Goal: Transaction & Acquisition: Obtain resource

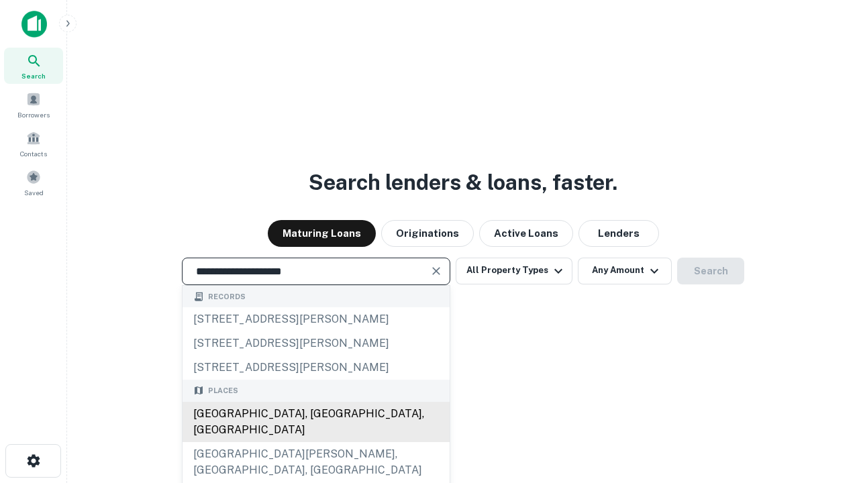
click at [315, 442] on div "[GEOGRAPHIC_DATA], [GEOGRAPHIC_DATA], [GEOGRAPHIC_DATA]" at bounding box center [316, 422] width 267 height 40
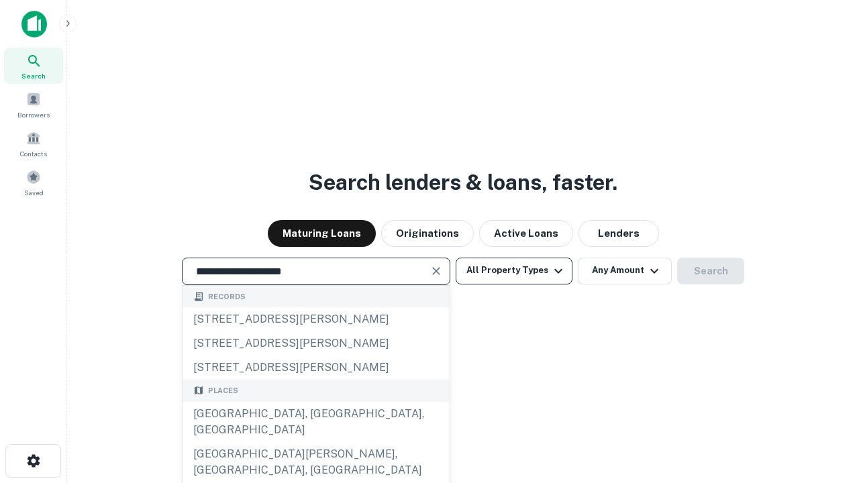
type input "**********"
click at [514, 271] on button "All Property Types" at bounding box center [514, 271] width 117 height 27
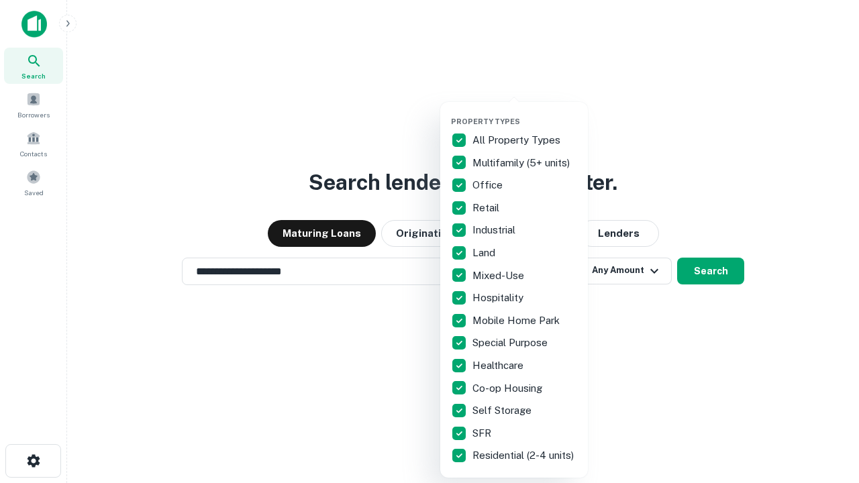
click at [525, 113] on button "button" at bounding box center [525, 113] width 148 height 1
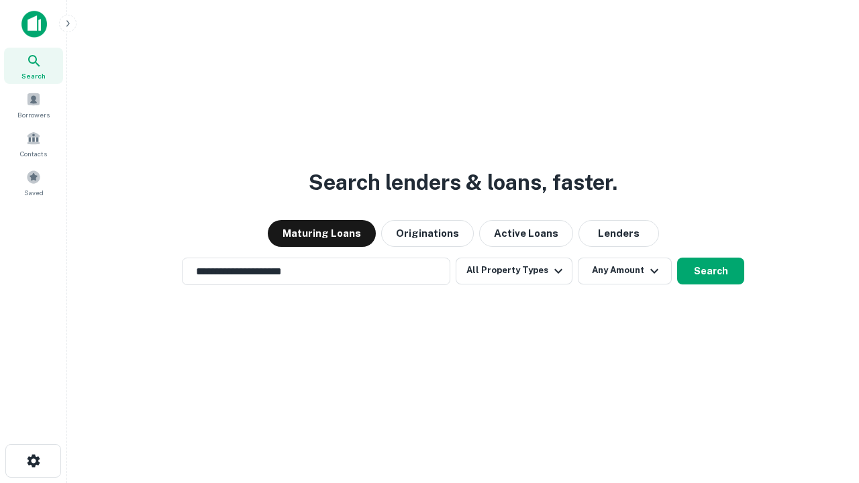
scroll to position [8, 162]
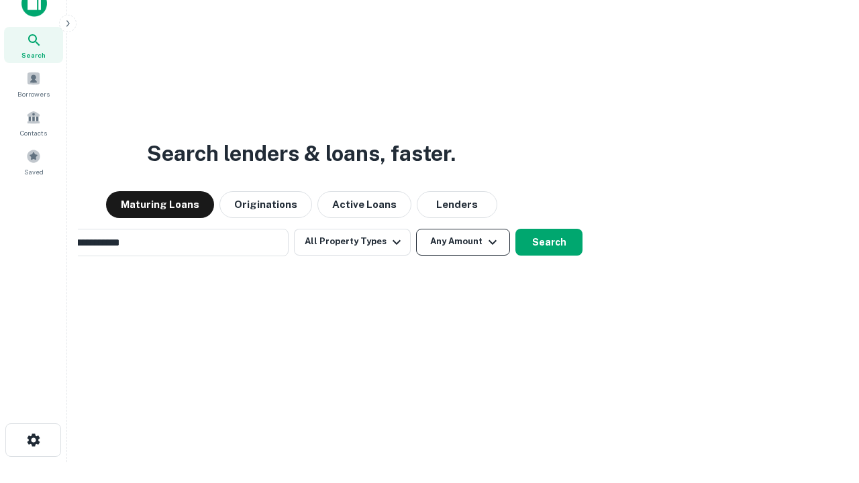
click at [416, 229] on button "Any Amount" at bounding box center [463, 242] width 94 height 27
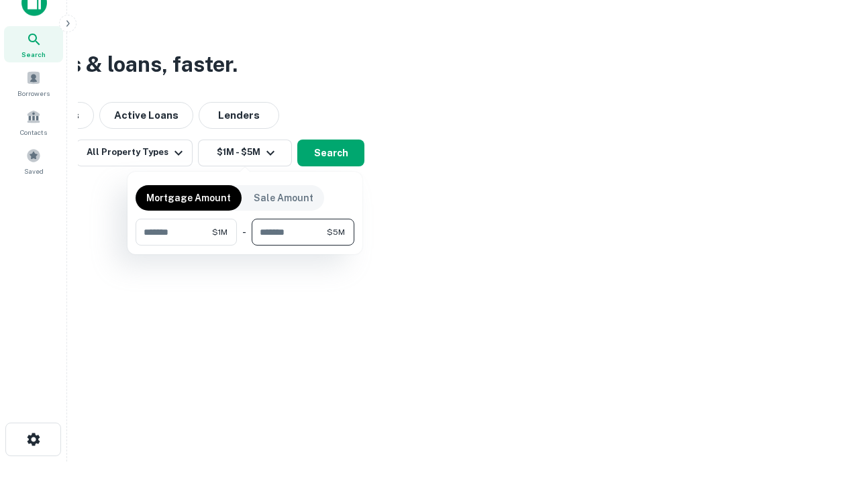
type input "*******"
click at [245, 246] on button "button" at bounding box center [245, 246] width 219 height 1
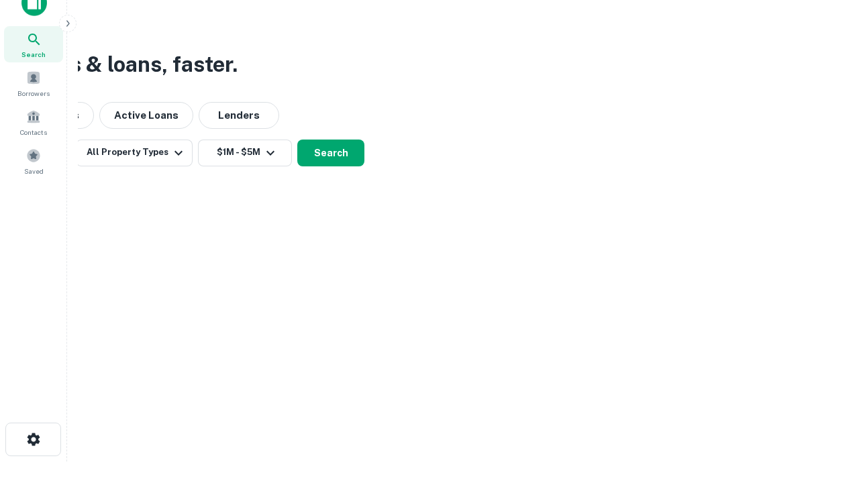
scroll to position [8, 248]
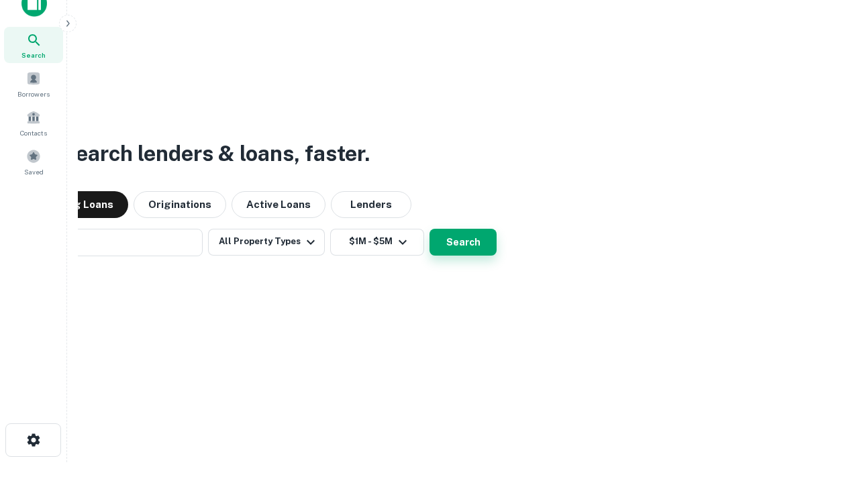
click at [430, 229] on button "Search" at bounding box center [463, 242] width 67 height 27
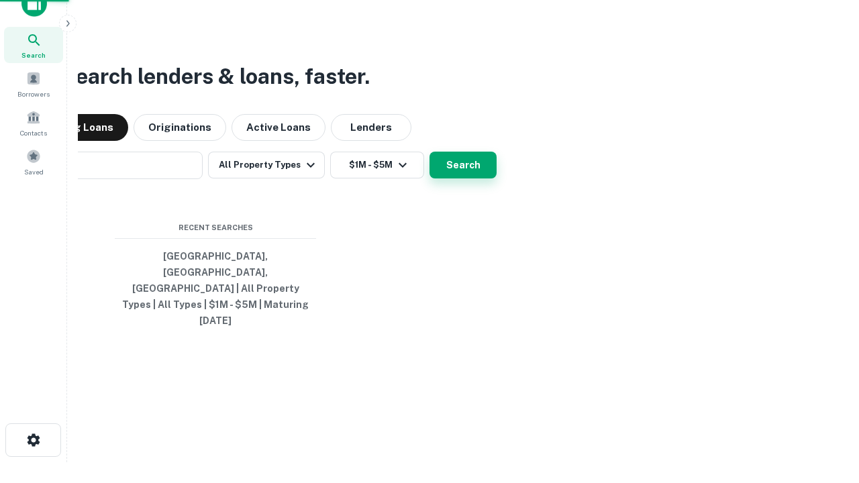
scroll to position [36, 380]
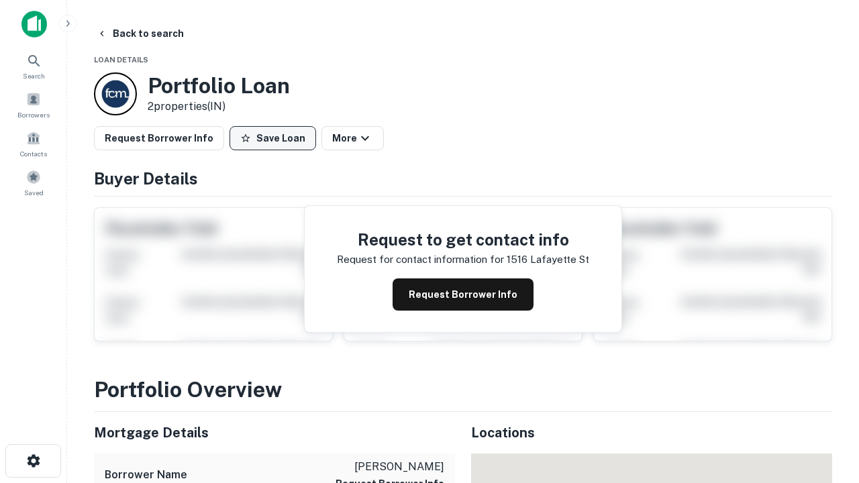
click at [273, 138] on button "Save Loan" at bounding box center [273, 138] width 87 height 24
